Goal: Task Accomplishment & Management: Use online tool/utility

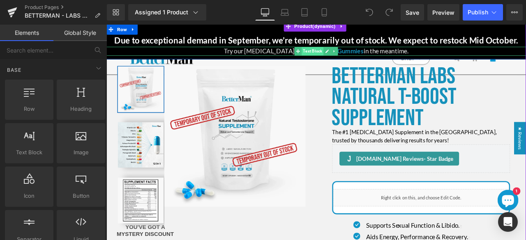
click at [356, 54] on span "Text Block" at bounding box center [351, 56] width 26 height 10
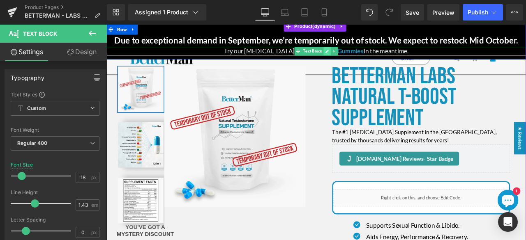
click at [367, 57] on icon at bounding box center [368, 56] width 4 height 4
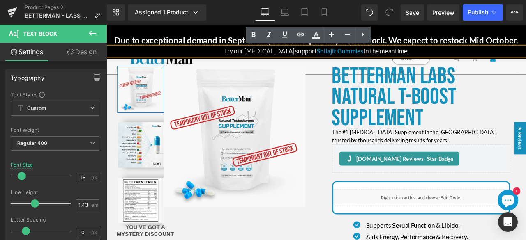
click at [434, 54] on p "Try our [MEDICAL_DATA] support Shilajit Gummies in the meantime." at bounding box center [354, 56] width 497 height 11
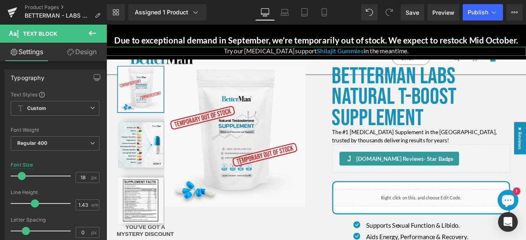
click at [88, 52] on link "Design" at bounding box center [81, 52] width 53 height 18
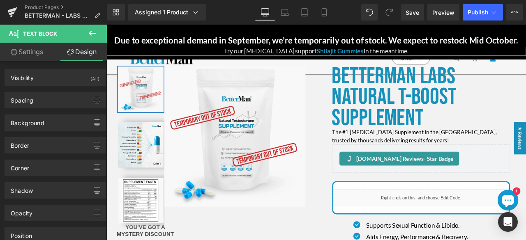
click at [23, 55] on link "Settings" at bounding box center [26, 52] width 53 height 18
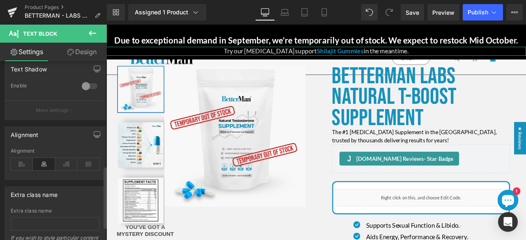
scroll to position [340, 0]
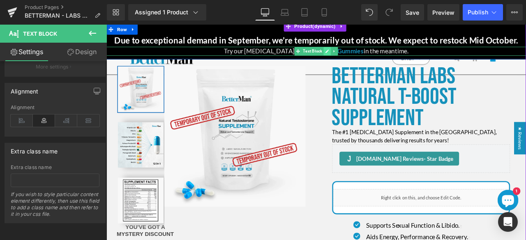
click at [367, 57] on icon at bounding box center [368, 56] width 5 height 5
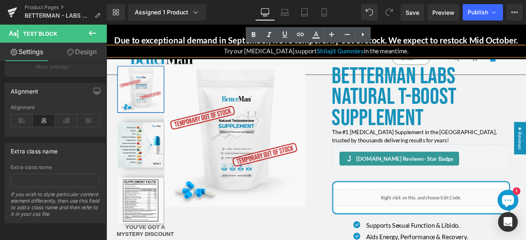
click at [434, 55] on p "Try our [MEDICAL_DATA] support Shilajit Gummies in the meantime." at bounding box center [354, 56] width 497 height 11
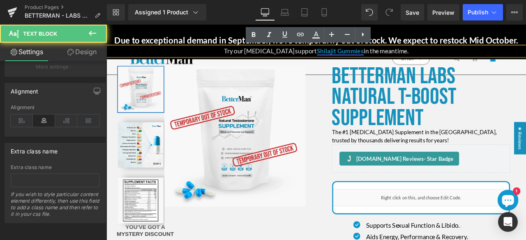
click at [389, 56] on link "Shilajit Gummies" at bounding box center [383, 55] width 55 height 9
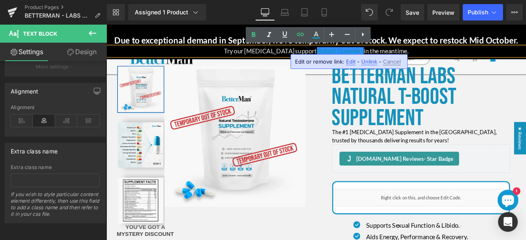
click at [351, 62] on span "Edit" at bounding box center [350, 61] width 9 height 7
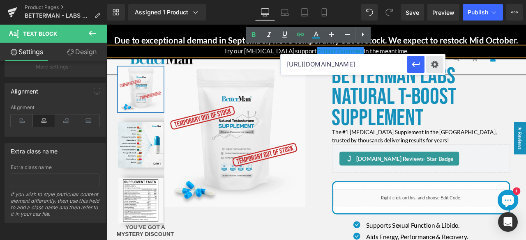
scroll to position [0, 51]
drag, startPoint x: 496, startPoint y: 90, endPoint x: 516, endPoint y: 66, distance: 30.9
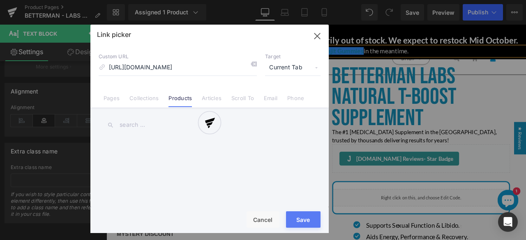
click at [433, 0] on div "Text Color Highlight Color #333333 Edit or remove link: Edit - Unlink - Cancel …" at bounding box center [263, 0] width 526 height 0
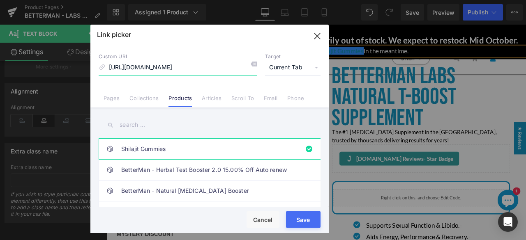
click at [319, 31] on icon "button" at bounding box center [317, 36] width 13 height 13
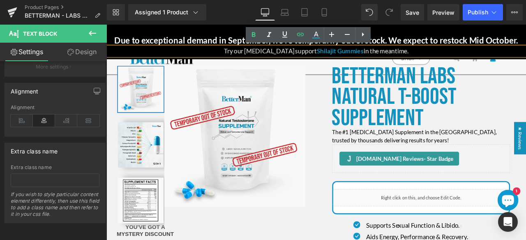
click at [478, 46] on h2 "Due to exceptional demand in September, we’re temporarily out of stock. We expe…" at bounding box center [354, 43] width 497 height 13
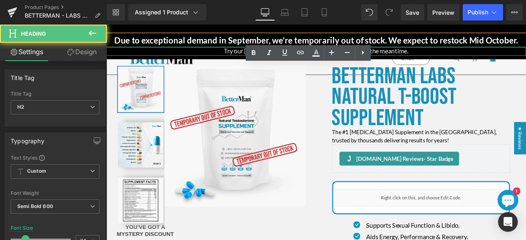
click at [460, 54] on p "Try our [MEDICAL_DATA] support Shilajit Gummies in the meantime." at bounding box center [354, 56] width 497 height 11
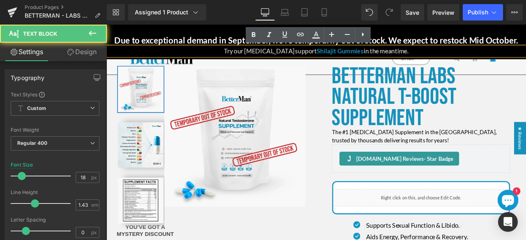
click at [434, 56] on p "Try our [MEDICAL_DATA] support Shilajit Gummies in the meantime." at bounding box center [354, 56] width 497 height 11
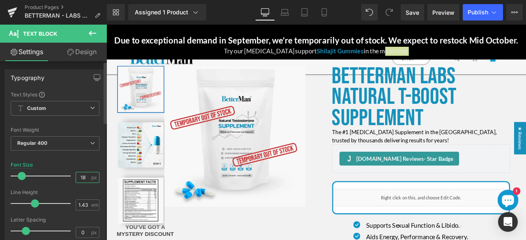
click at [81, 177] on input "18" at bounding box center [83, 178] width 14 height 10
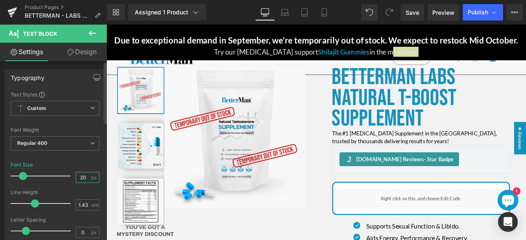
type input "21"
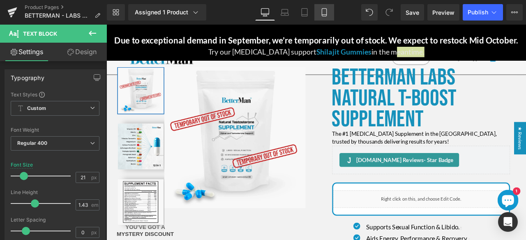
click at [324, 15] on icon at bounding box center [324, 12] width 8 height 8
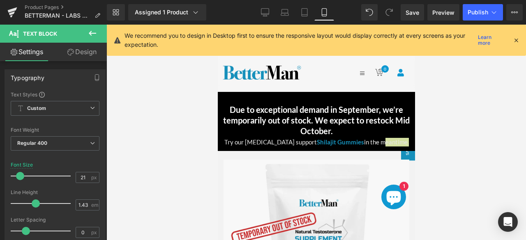
scroll to position [87, 0]
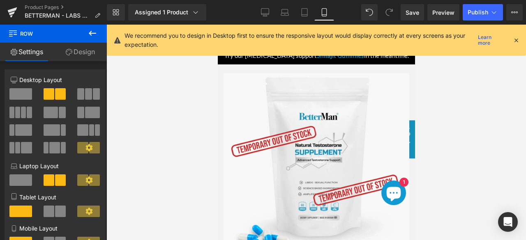
click at [515, 39] on icon at bounding box center [516, 40] width 7 height 7
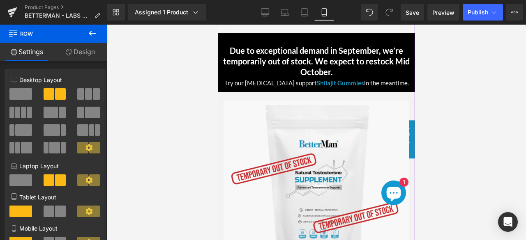
scroll to position [56, 0]
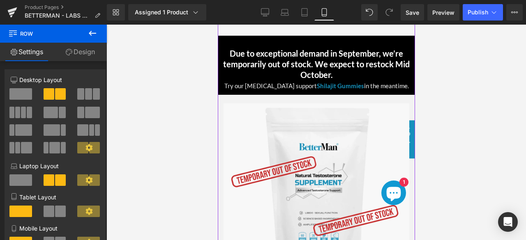
click at [322, 58] on h2 "Due to exceptional demand in September, we’re temporarily out of stock. We expe…" at bounding box center [316, 64] width 189 height 32
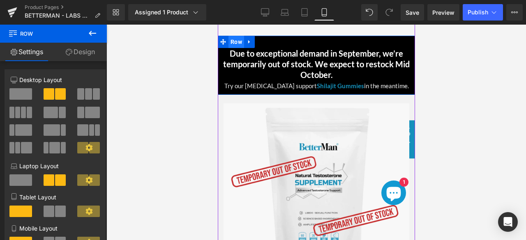
click at [229, 44] on span "Row" at bounding box center [236, 42] width 16 height 12
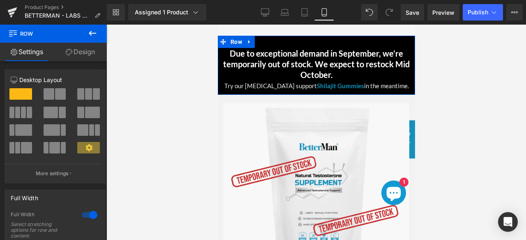
click at [79, 51] on link "Design" at bounding box center [79, 52] width 53 height 18
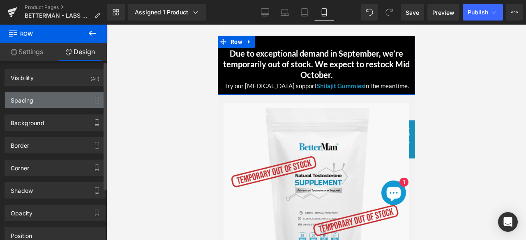
click at [51, 106] on div "Spacing" at bounding box center [55, 100] width 100 height 16
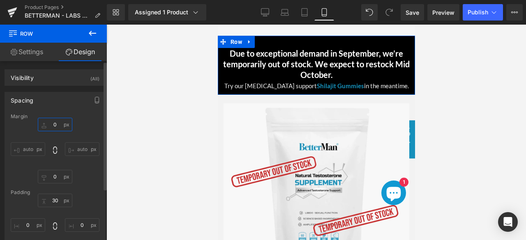
click at [51, 124] on input "0" at bounding box center [55, 125] width 35 height 14
click at [49, 179] on input "0" at bounding box center [55, 177] width 35 height 14
click at [83, 176] on div "0 auto 10 auto" at bounding box center [55, 151] width 89 height 66
click at [55, 175] on input "10" at bounding box center [55, 177] width 35 height 14
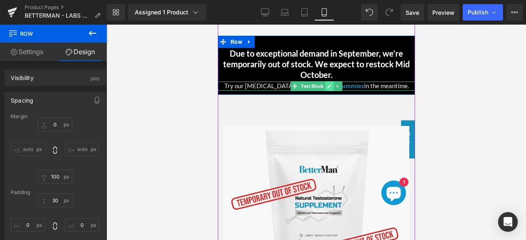
click at [327, 83] on link at bounding box center [329, 86] width 9 height 10
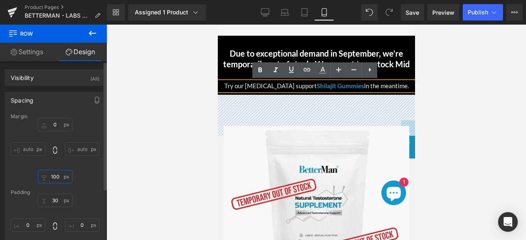
click at [57, 180] on input "100" at bounding box center [55, 177] width 35 height 14
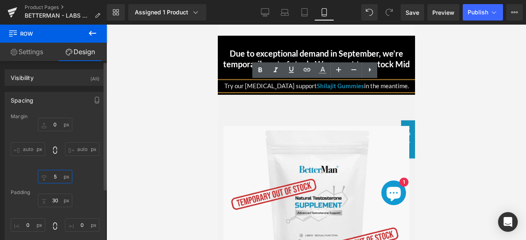
type input "50"
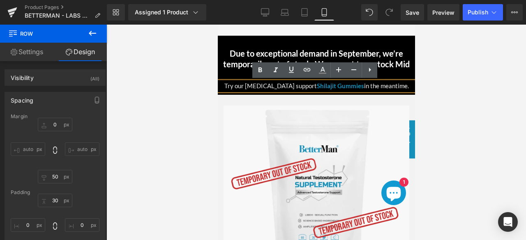
click at [299, 84] on p "Try our [MEDICAL_DATA] support Shilajit Gummies in the meantime." at bounding box center [315, 86] width 197 height 9
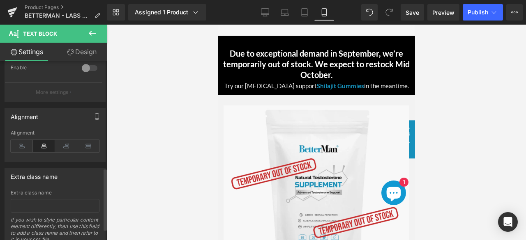
scroll to position [340, 0]
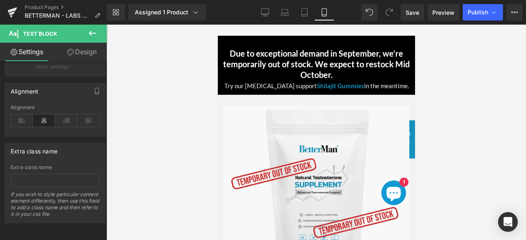
click at [79, 50] on link "Design" at bounding box center [81, 52] width 53 height 18
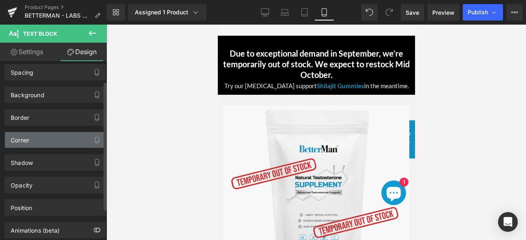
scroll to position [28, 0]
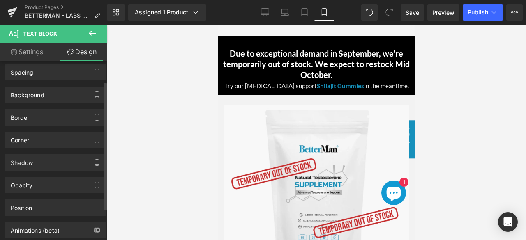
click at [34, 216] on div "Animations (beta)" at bounding box center [55, 227] width 111 height 23
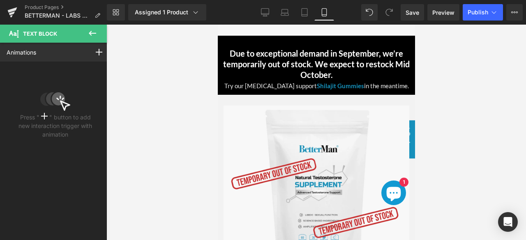
click at [92, 31] on icon at bounding box center [93, 33] width 10 height 10
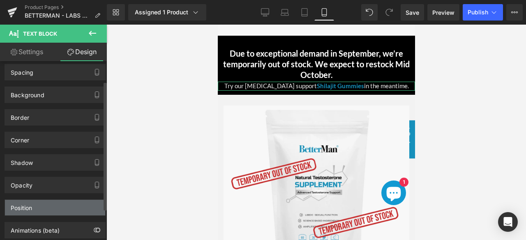
click at [49, 209] on div "Position" at bounding box center [55, 208] width 100 height 16
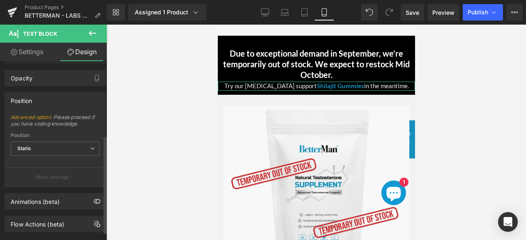
scroll to position [136, 0]
click at [56, 145] on span "Static" at bounding box center [55, 148] width 89 height 14
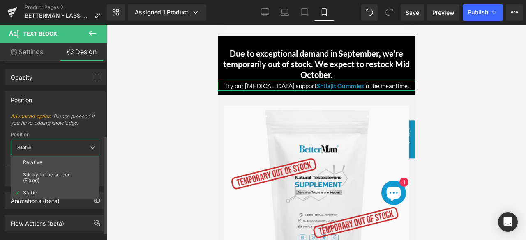
click at [56, 145] on span "Static" at bounding box center [55, 148] width 89 height 14
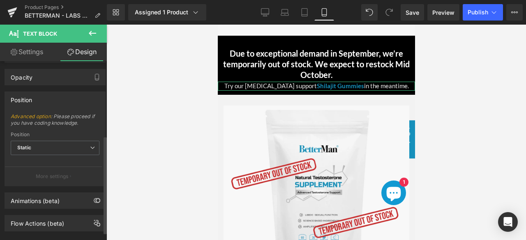
click at [55, 179] on p "More settings" at bounding box center [52, 176] width 33 height 7
click at [53, 172] on button "More settings" at bounding box center [53, 176] width 97 height 19
click at [42, 115] on link "Advanced option" at bounding box center [31, 116] width 40 height 6
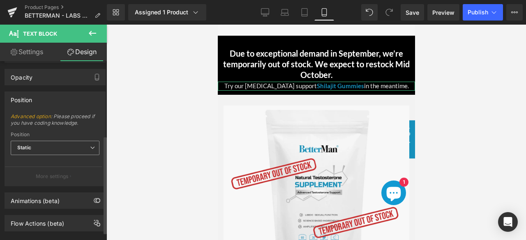
click at [74, 151] on span "Static" at bounding box center [55, 148] width 89 height 14
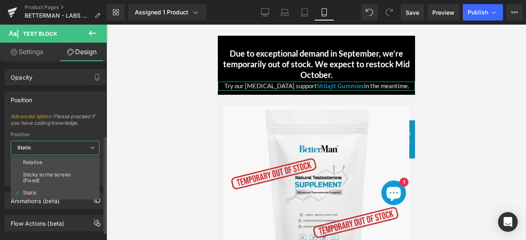
click at [90, 128] on span "Advanced option : Please proceed if you have coding knowledge." at bounding box center [55, 122] width 89 height 18
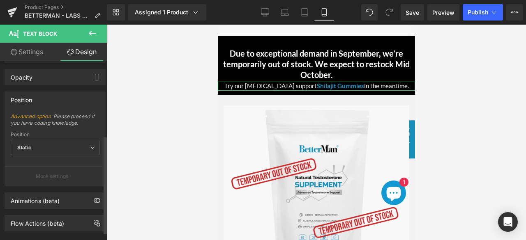
click at [66, 175] on p "More settings" at bounding box center [52, 176] width 33 height 7
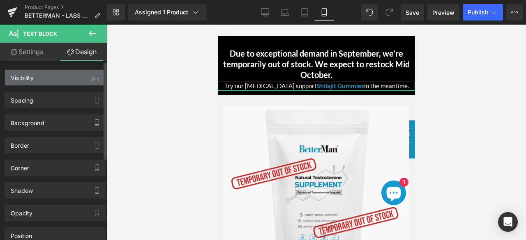
click at [64, 74] on div "Visibility (All)" at bounding box center [55, 78] width 100 height 16
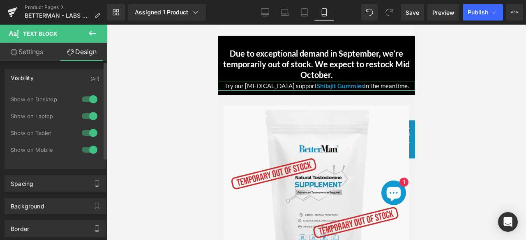
click at [64, 74] on div "Visibility (All)" at bounding box center [55, 78] width 100 height 16
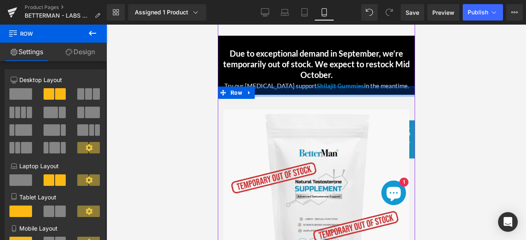
click at [347, 93] on div at bounding box center [315, 92] width 197 height 10
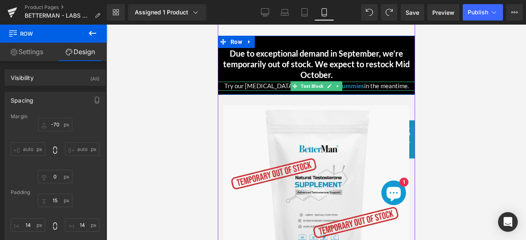
click at [367, 85] on p "Try our [MEDICAL_DATA] support Shilajit Gummies in the meantime." at bounding box center [315, 86] width 197 height 9
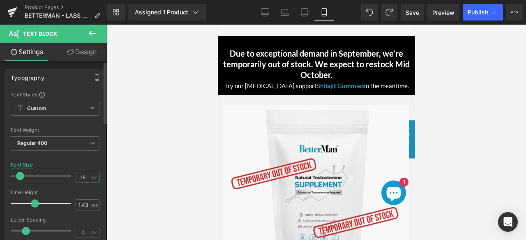
click at [84, 176] on input "15" at bounding box center [83, 178] width 14 height 10
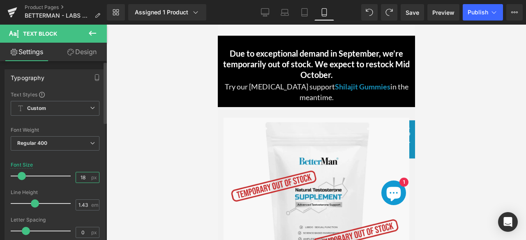
type input "17"
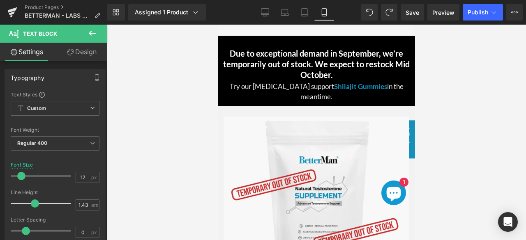
click at [76, 49] on link "Design" at bounding box center [81, 52] width 53 height 18
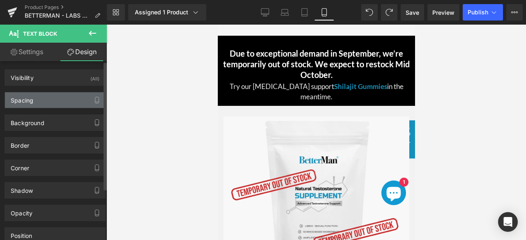
click at [50, 99] on div "Spacing" at bounding box center [55, 100] width 100 height 16
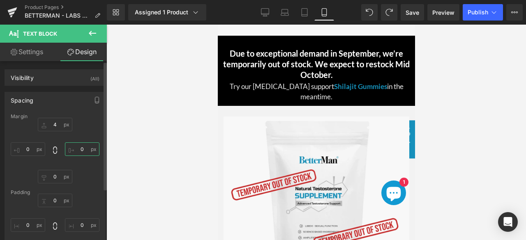
click at [81, 149] on input "0" at bounding box center [82, 150] width 35 height 14
click at [53, 148] on icon at bounding box center [55, 150] width 8 height 8
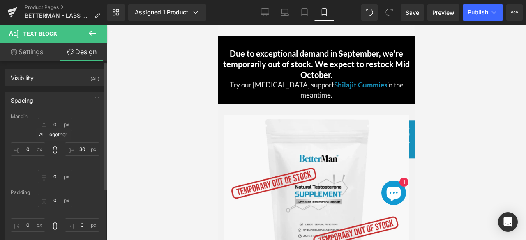
click at [53, 148] on icon at bounding box center [55, 150] width 8 height 8
click at [81, 150] on input "30" at bounding box center [82, 150] width 35 height 14
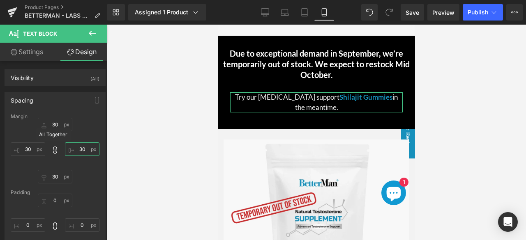
type input "30"
click at [55, 150] on icon at bounding box center [55, 150] width 8 height 8
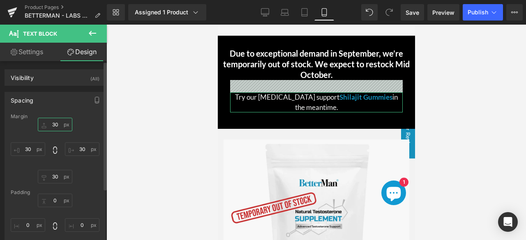
click at [55, 122] on input "4" at bounding box center [55, 125] width 35 height 14
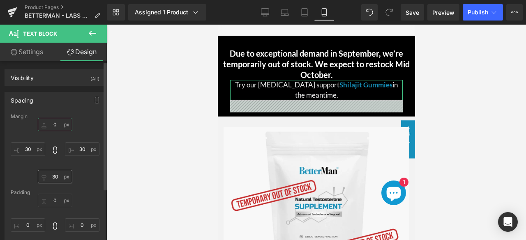
type input "0"
click at [54, 178] on input "0" at bounding box center [55, 177] width 35 height 14
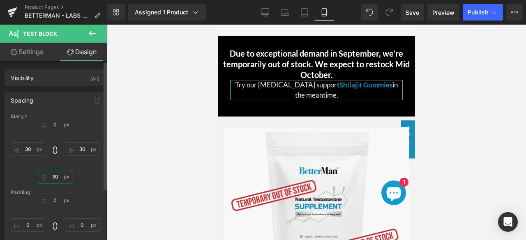
type input "0"
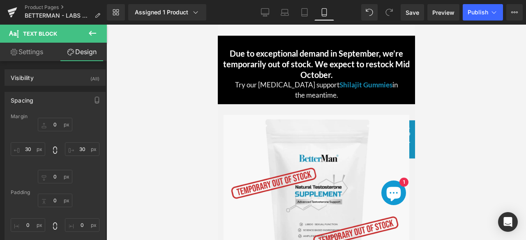
click at [492, 90] on div at bounding box center [316, 133] width 420 height 216
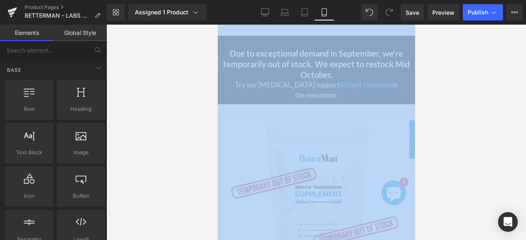
click at [492, 90] on div at bounding box center [316, 133] width 420 height 216
click at [473, 5] on button "Publish" at bounding box center [483, 12] width 40 height 16
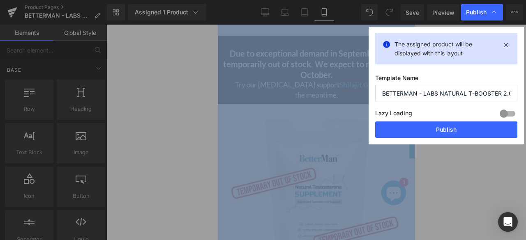
click at [473, 5] on div "Publish" at bounding box center [482, 12] width 42 height 16
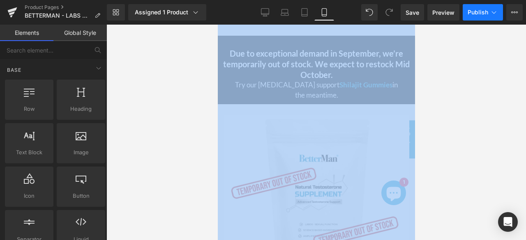
click at [473, 5] on button "Publish" at bounding box center [483, 12] width 40 height 16
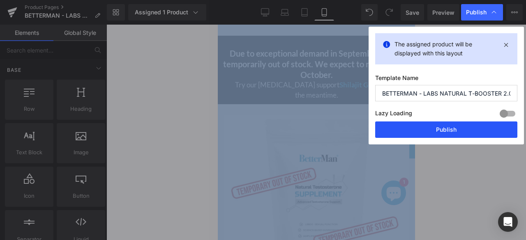
click at [438, 136] on button "Publish" at bounding box center [446, 130] width 142 height 16
